Goal: Transaction & Acquisition: Purchase product/service

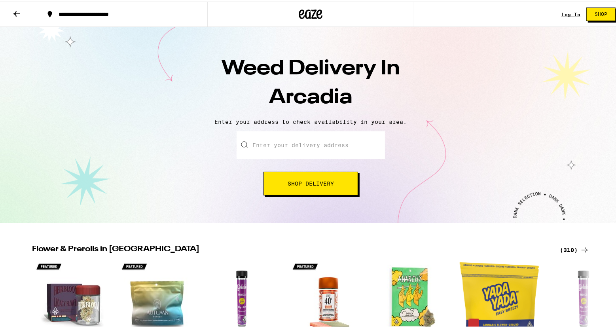
click at [303, 151] on input "Enter your delivery address" at bounding box center [310, 144] width 148 height 28
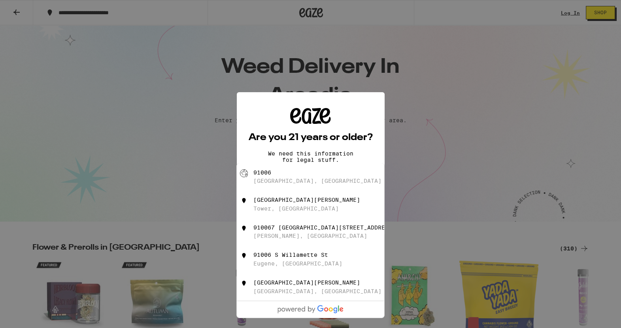
click at [321, 180] on div "91006 [GEOGRAPHIC_DATA], [GEOGRAPHIC_DATA]" at bounding box center [323, 176] width 141 height 15
type input "[GEOGRAPHIC_DATA]"
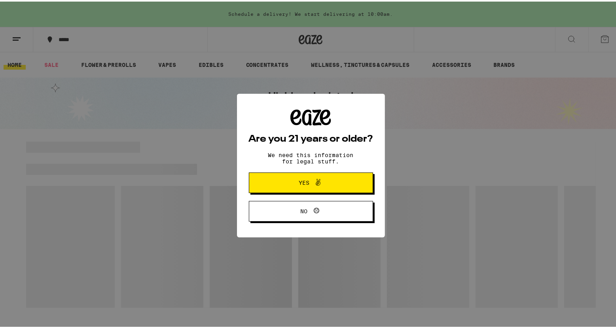
click at [326, 185] on span "Yes" at bounding box center [311, 181] width 60 height 10
